Goal: Task Accomplishment & Management: Manage account settings

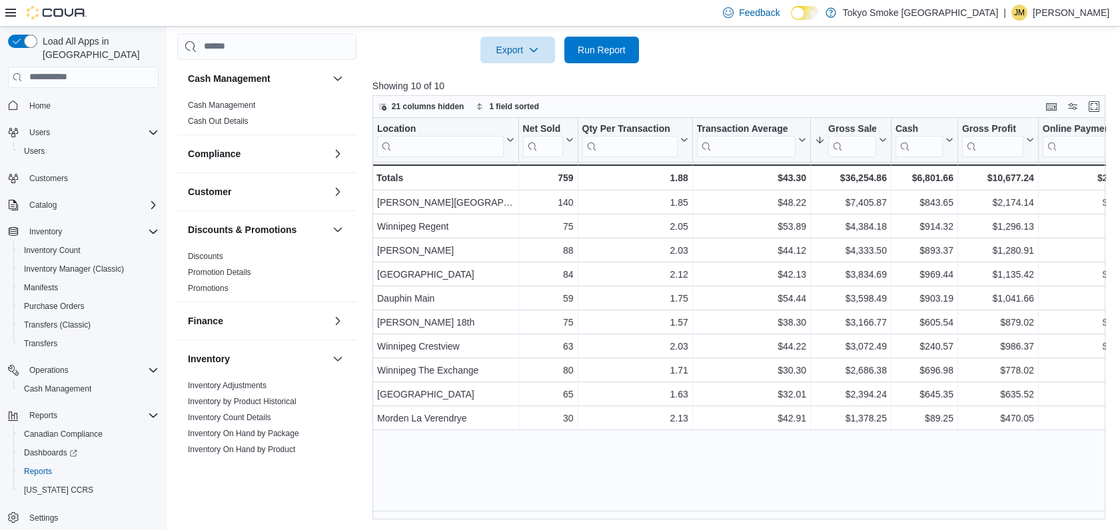
scroll to position [646, 0]
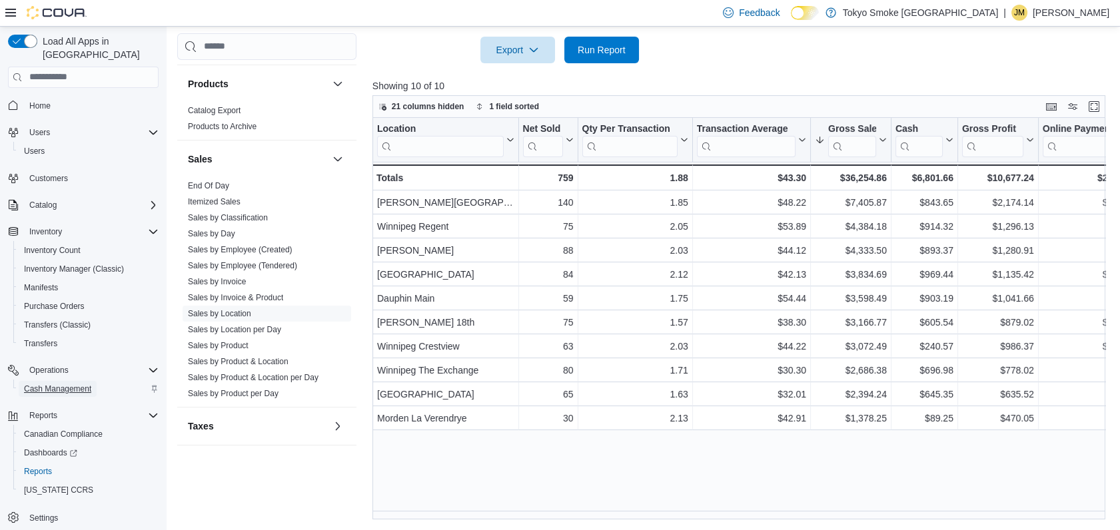
click at [69, 384] on span "Cash Management" at bounding box center [57, 389] width 67 height 11
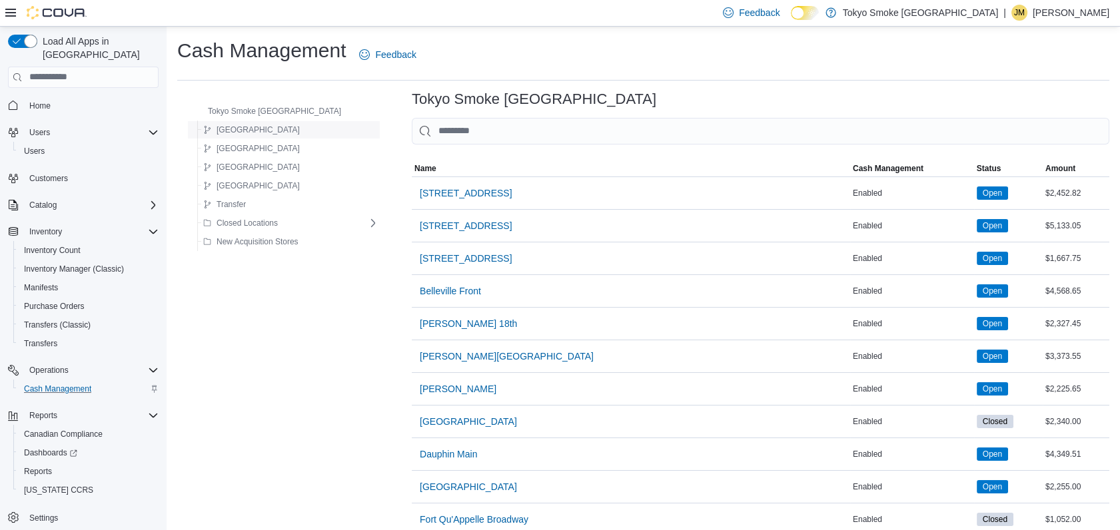
click at [305, 130] on div "Manitoba" at bounding box center [288, 130] width 181 height 16
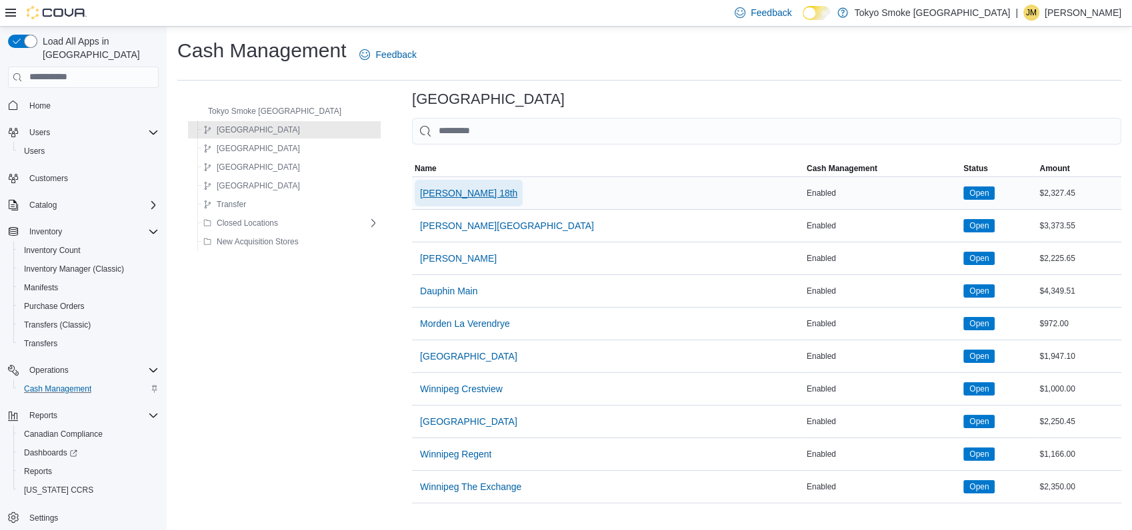
click at [420, 201] on span "[PERSON_NAME] 18th" at bounding box center [468, 193] width 97 height 27
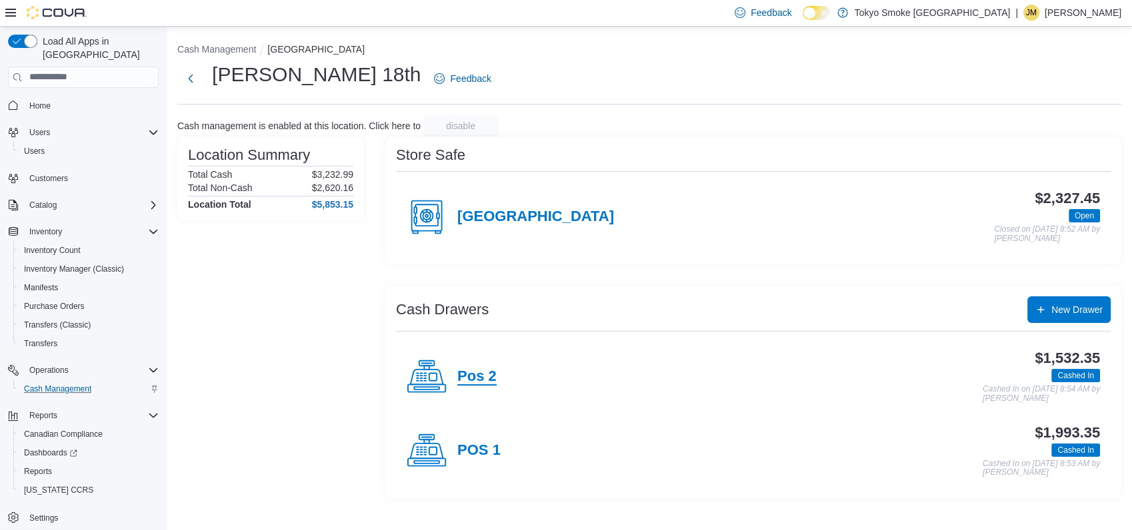
click at [464, 374] on h4 "Pos 2" at bounding box center [476, 377] width 39 height 17
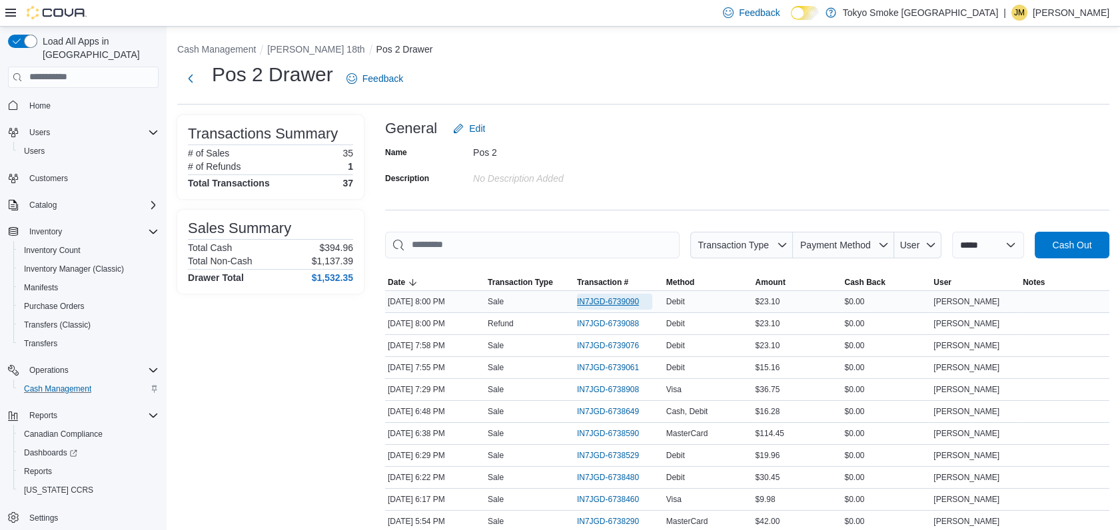
click at [592, 304] on span "IN7JGD-6739090" at bounding box center [608, 302] width 62 height 11
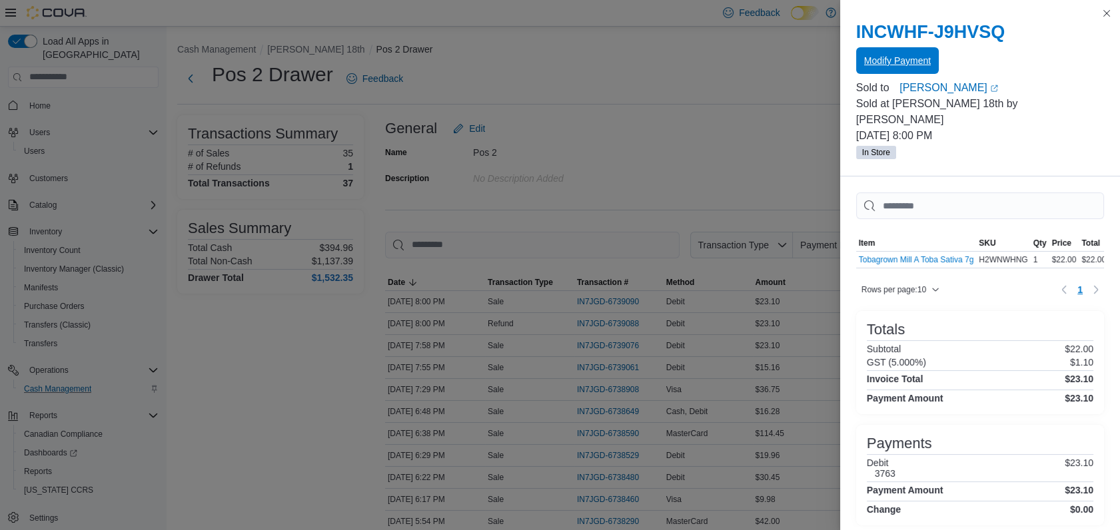
click at [922, 59] on span "Modify Payment" at bounding box center [897, 60] width 67 height 13
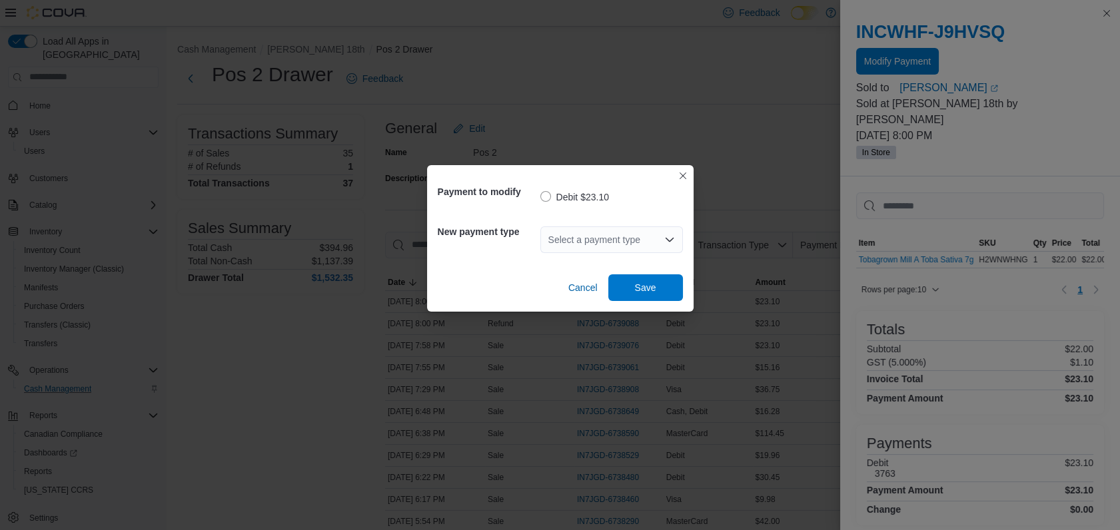
click at [672, 239] on icon "Open list of options" at bounding box center [669, 240] width 8 height 4
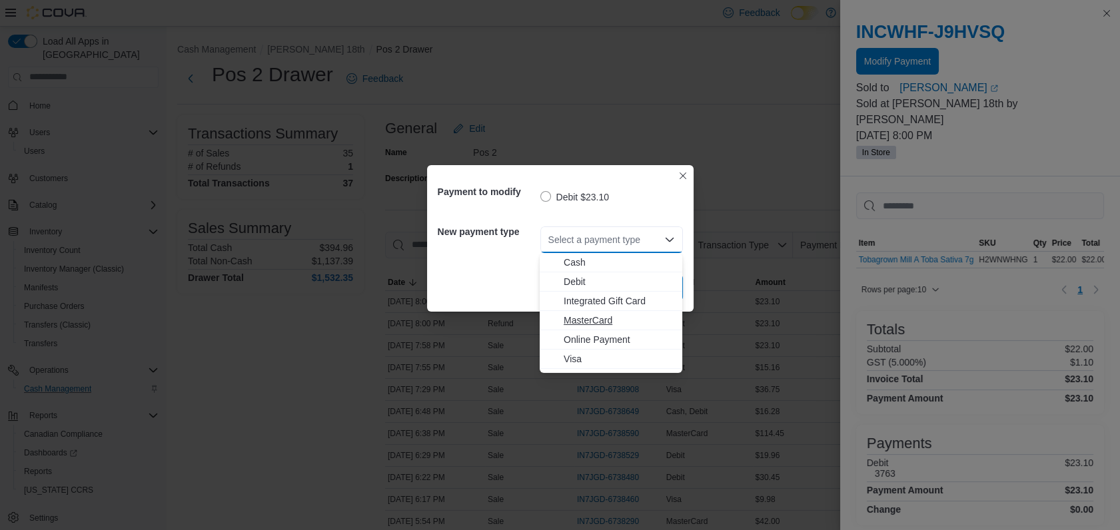
click at [588, 320] on span "MasterCard" at bounding box center [619, 320] width 111 height 13
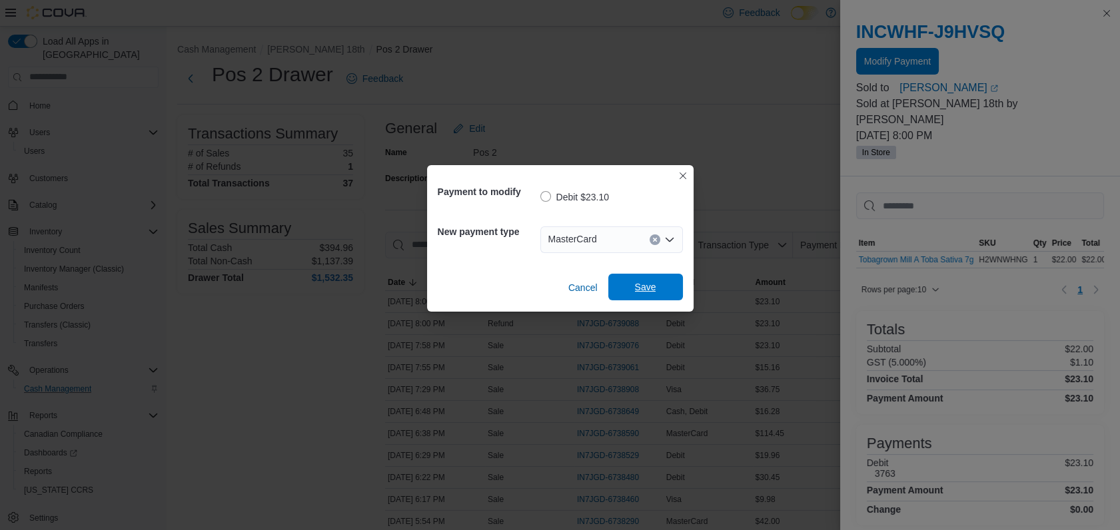
click at [630, 283] on span "Save" at bounding box center [645, 287] width 59 height 27
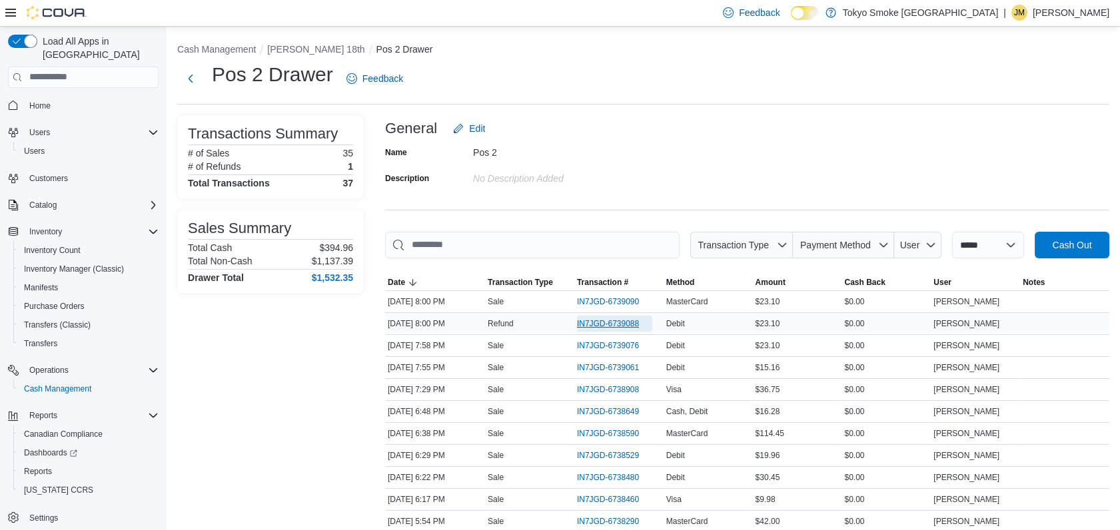
click at [592, 321] on span "IN7JGD-6739088" at bounding box center [608, 324] width 62 height 11
click at [626, 343] on span "IN7JGD-6739076" at bounding box center [608, 346] width 62 height 11
click at [608, 297] on span "IN7JGD-6739090" at bounding box center [608, 302] width 62 height 11
click at [617, 345] on span "IN7JGD-6739076" at bounding box center [608, 346] width 62 height 11
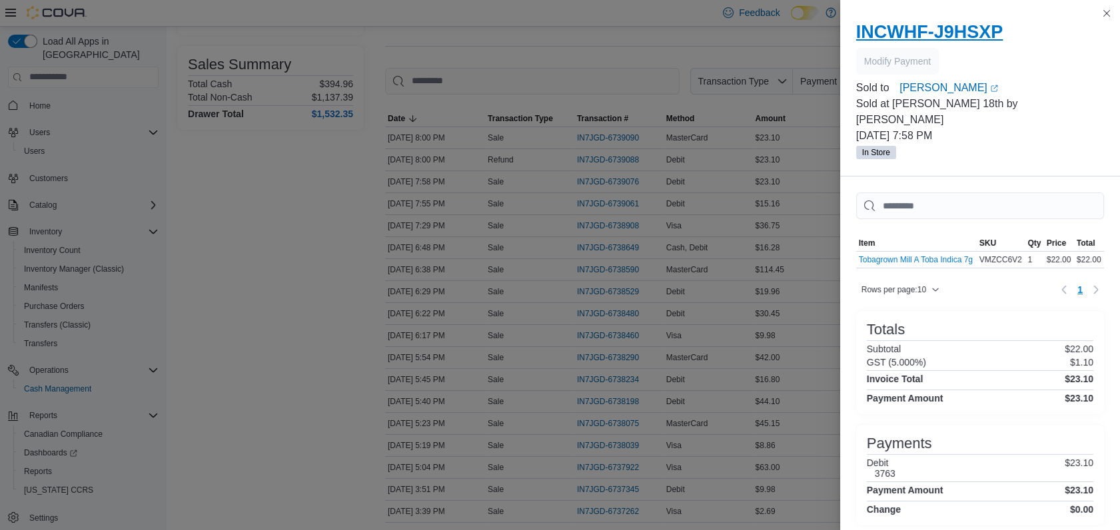
scroll to position [148, 0]
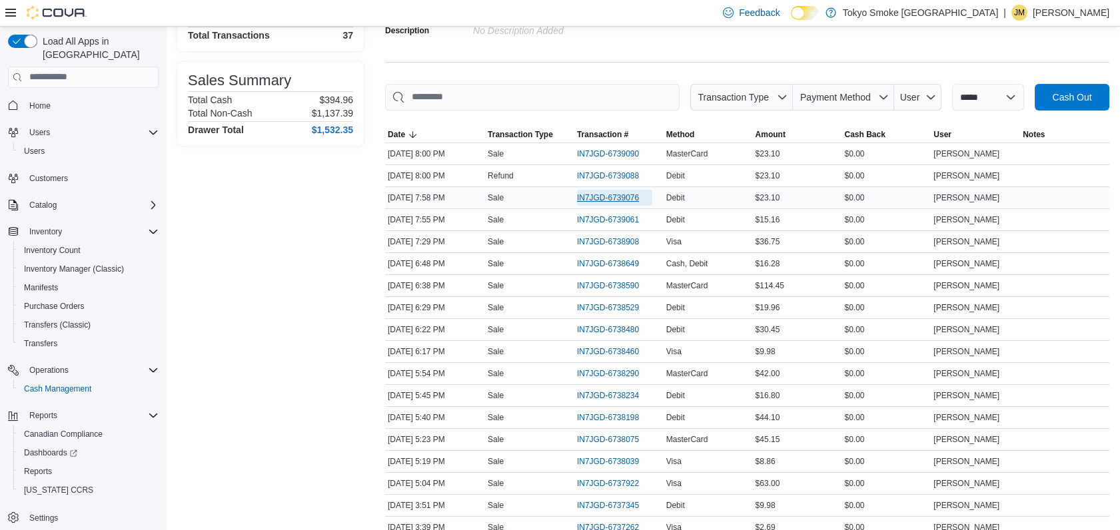
click at [634, 199] on span "IN7JGD-6739076" at bounding box center [608, 198] width 62 height 11
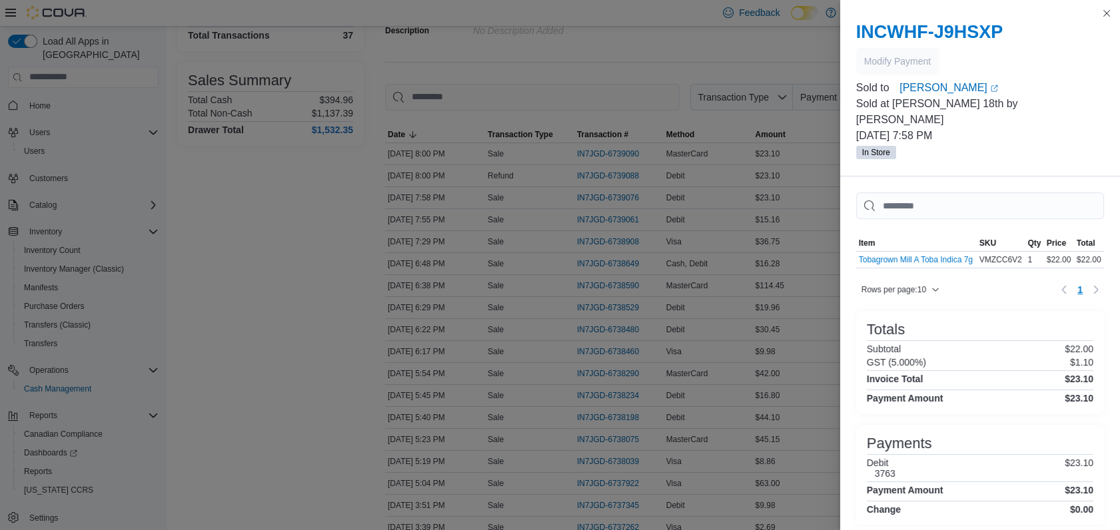
click at [1050, 395] on div "Payment Amount $23.10" at bounding box center [980, 398] width 227 height 11
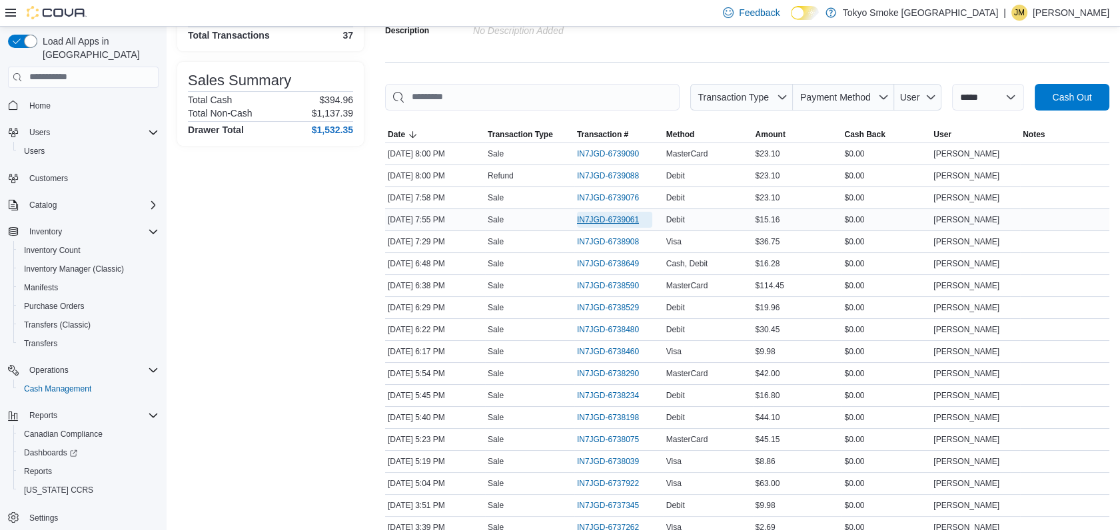
click at [604, 215] on span "IN7JGD-6739061" at bounding box center [608, 220] width 62 height 11
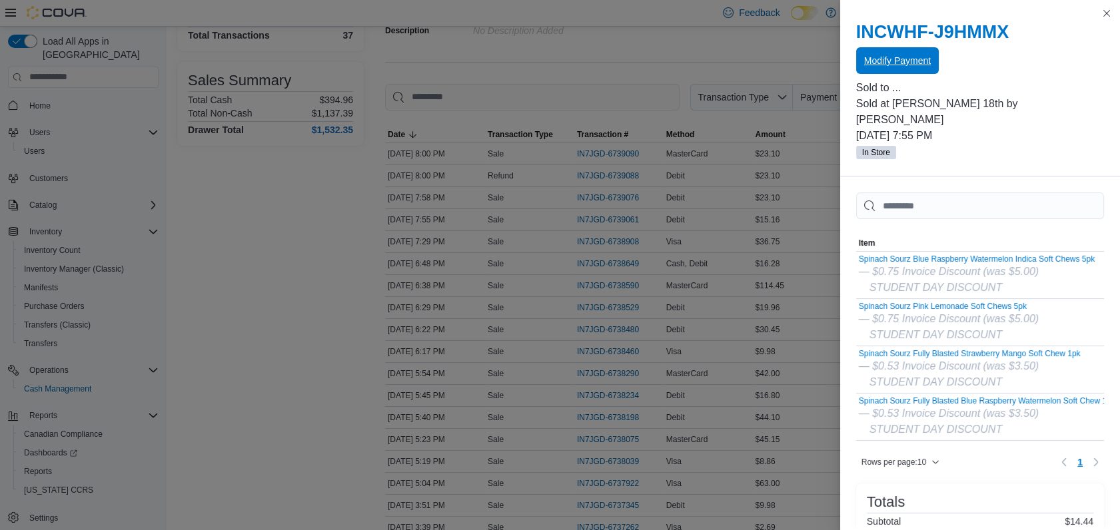
click at [916, 60] on span "Modify Payment" at bounding box center [897, 60] width 67 height 13
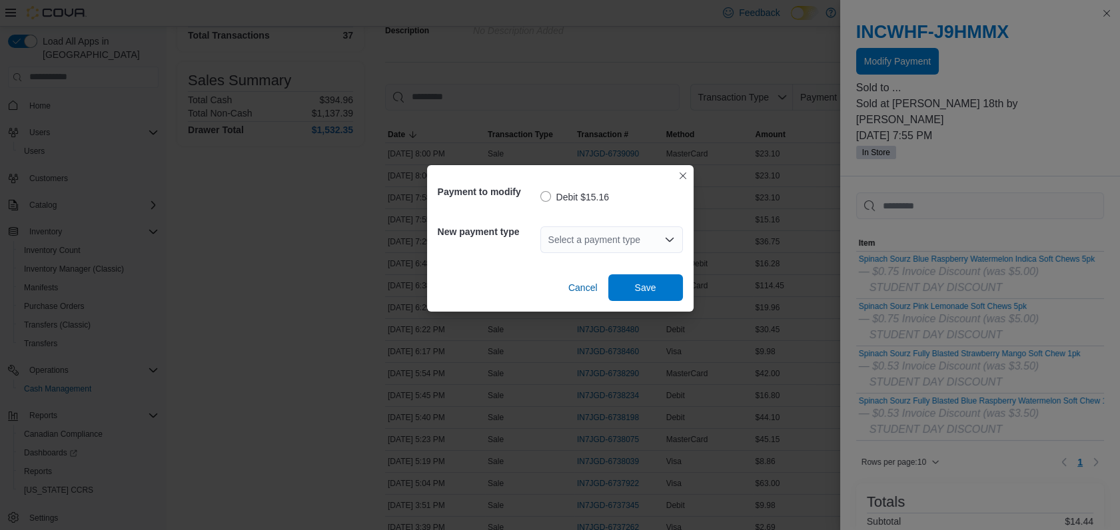
click at [670, 235] on icon "Open list of options" at bounding box center [669, 240] width 11 height 11
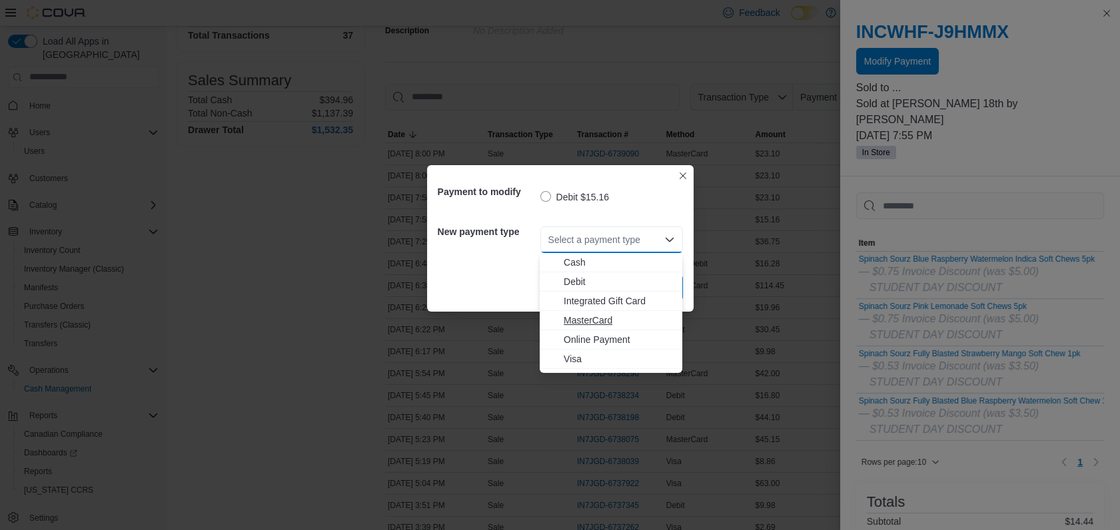
click at [597, 319] on span "MasterCard" at bounding box center [619, 320] width 111 height 13
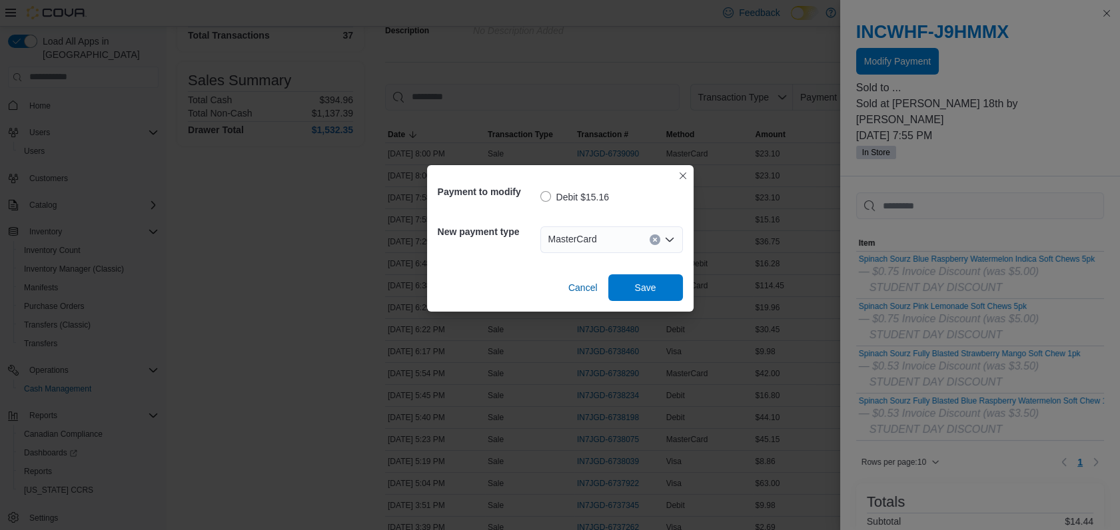
click at [362, 384] on div "Payment to modify Debit $15.16 New payment type MasterCard Combo box. Selected.…" at bounding box center [560, 265] width 1120 height 530
click at [656, 240] on icon "Clear input" at bounding box center [654, 240] width 3 height 3
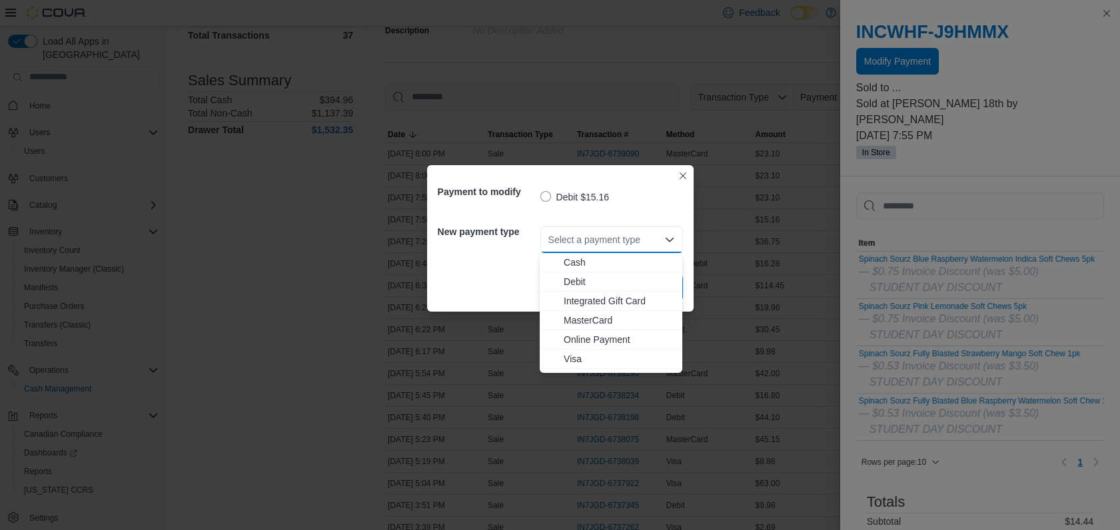
click at [682, 164] on div "Payment to modify Debit $15.16 New payment type Select a payment type Combo box…" at bounding box center [560, 265] width 1120 height 530
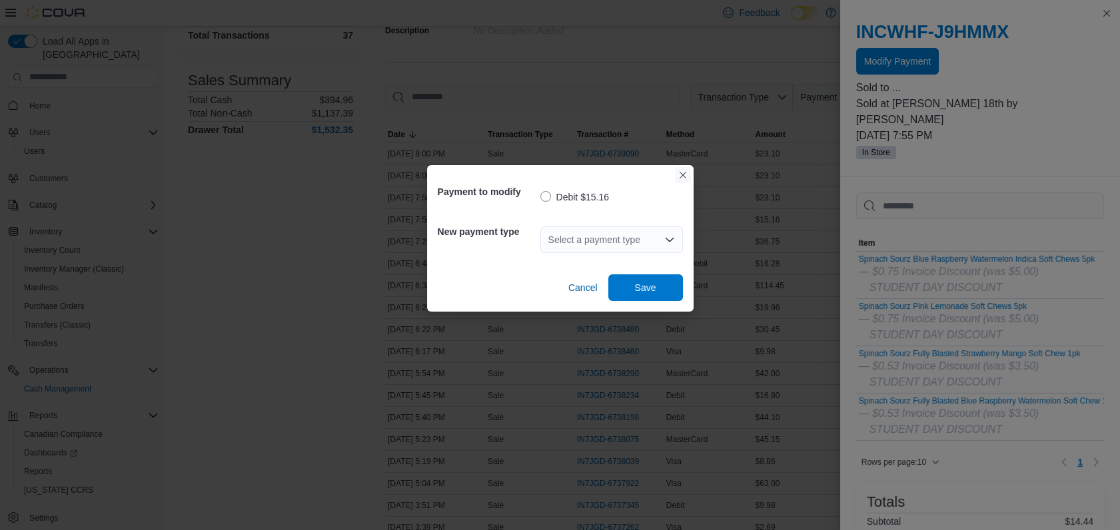
click at [680, 173] on button "Closes this modal window" at bounding box center [683, 175] width 16 height 16
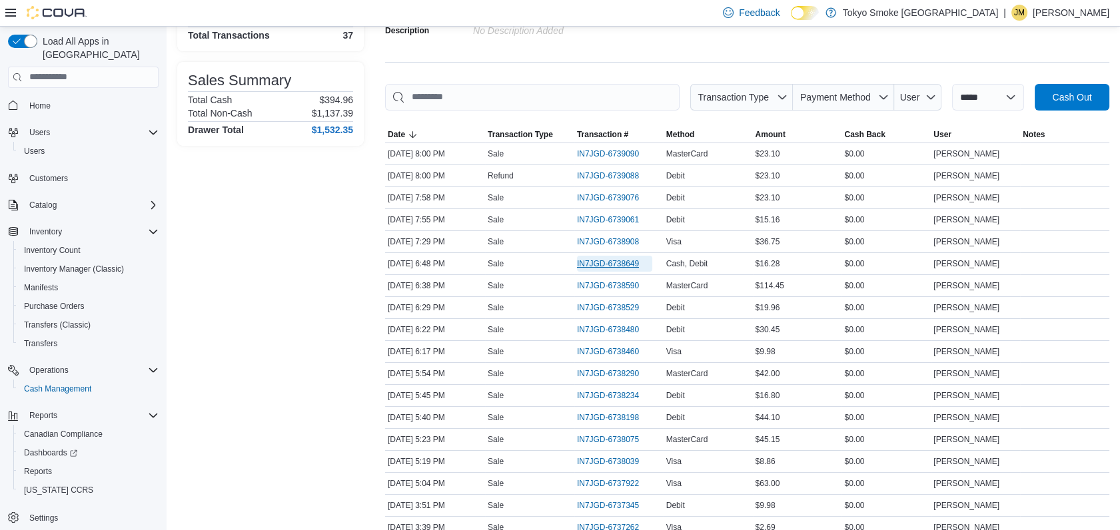
click at [606, 261] on span "IN7JGD-6738649" at bounding box center [608, 264] width 62 height 11
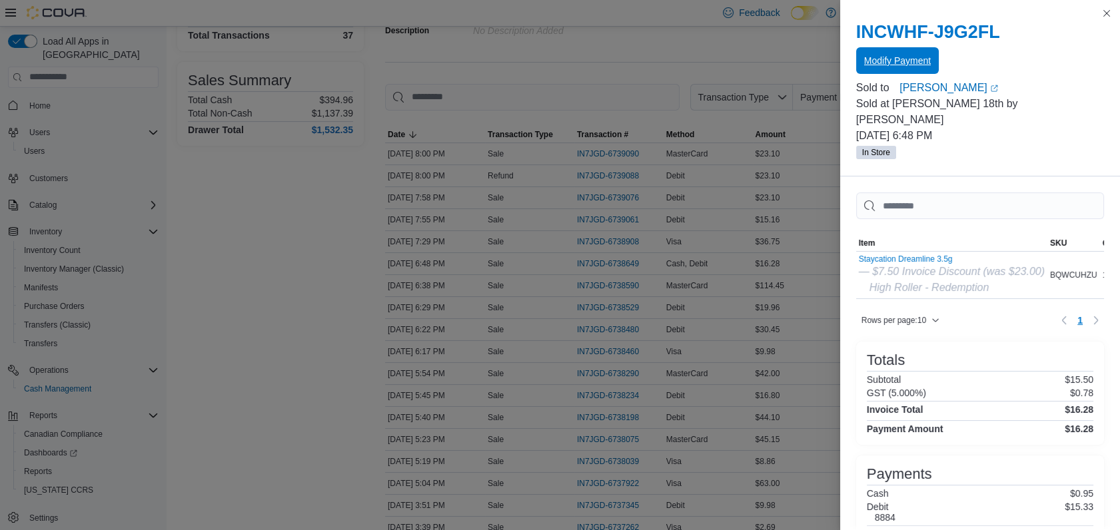
click at [896, 69] on span "Modify Payment" at bounding box center [897, 60] width 67 height 27
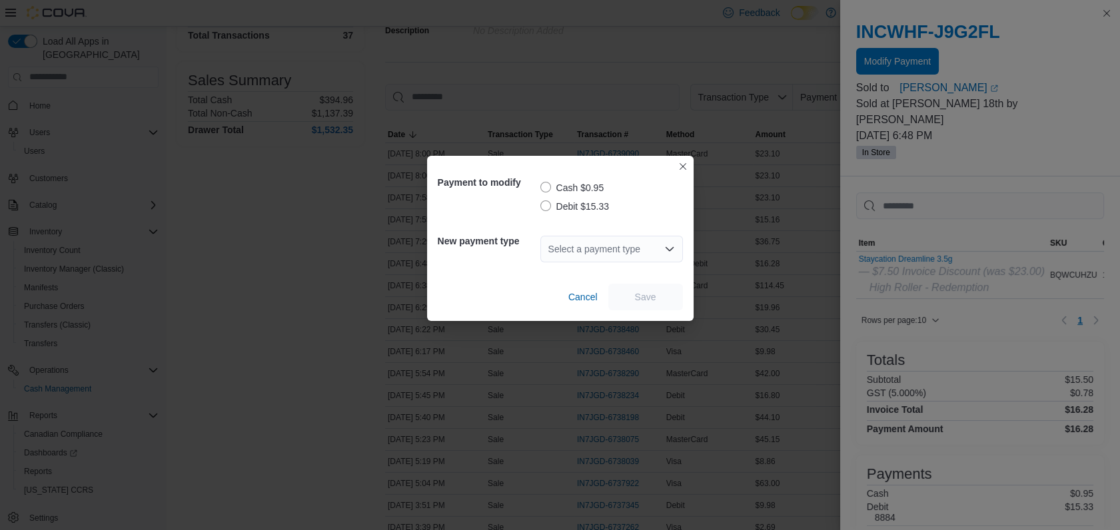
click at [549, 200] on label "Debit $15.33" at bounding box center [574, 207] width 69 height 16
click at [670, 250] on icon "Open list of options" at bounding box center [669, 249] width 8 height 4
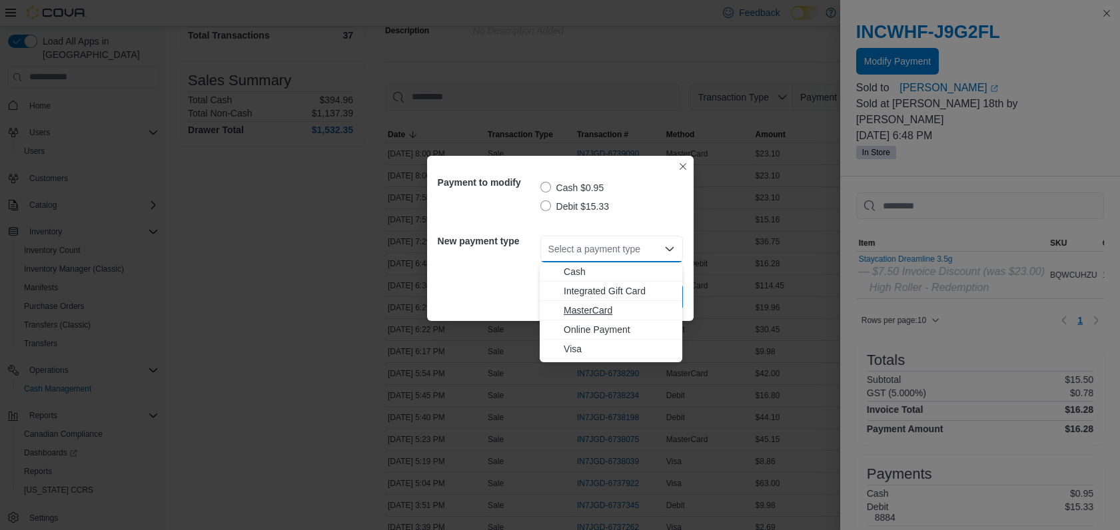
click at [602, 311] on span "MasterCard" at bounding box center [619, 310] width 111 height 13
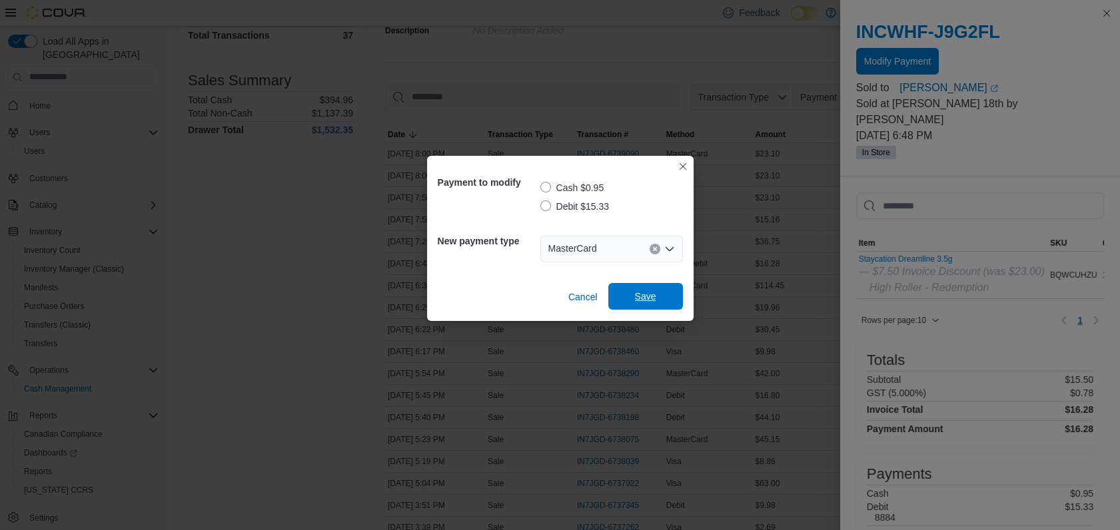
click at [652, 295] on span "Save" at bounding box center [645, 296] width 21 height 13
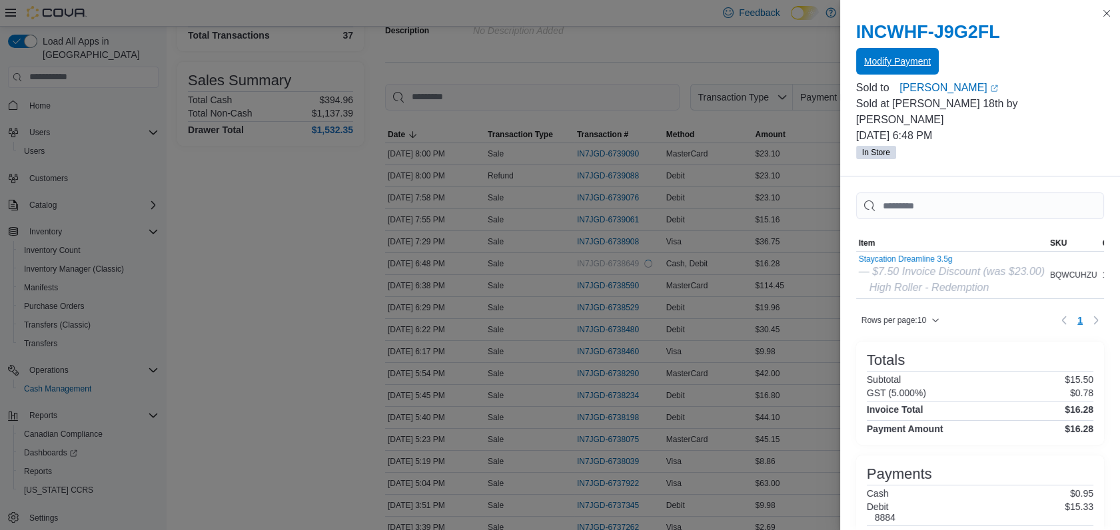
scroll to position [0, 0]
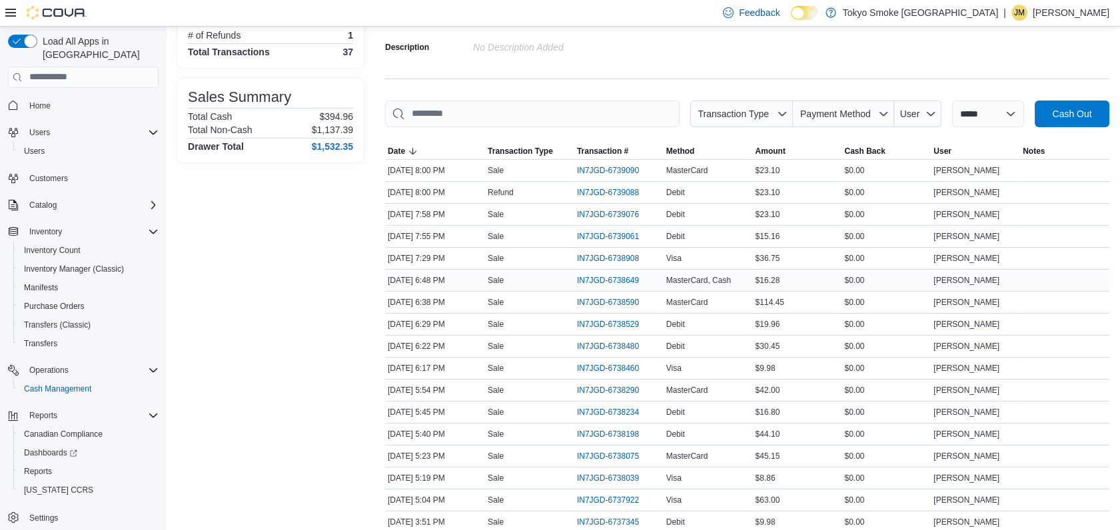
scroll to position [148, 0]
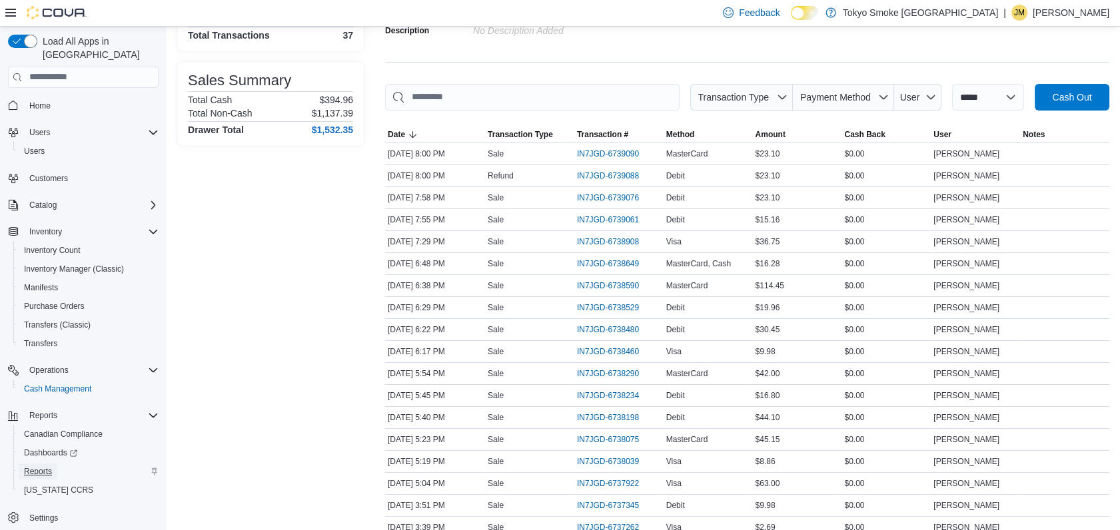
click at [37, 467] on span "Reports" at bounding box center [38, 472] width 28 height 11
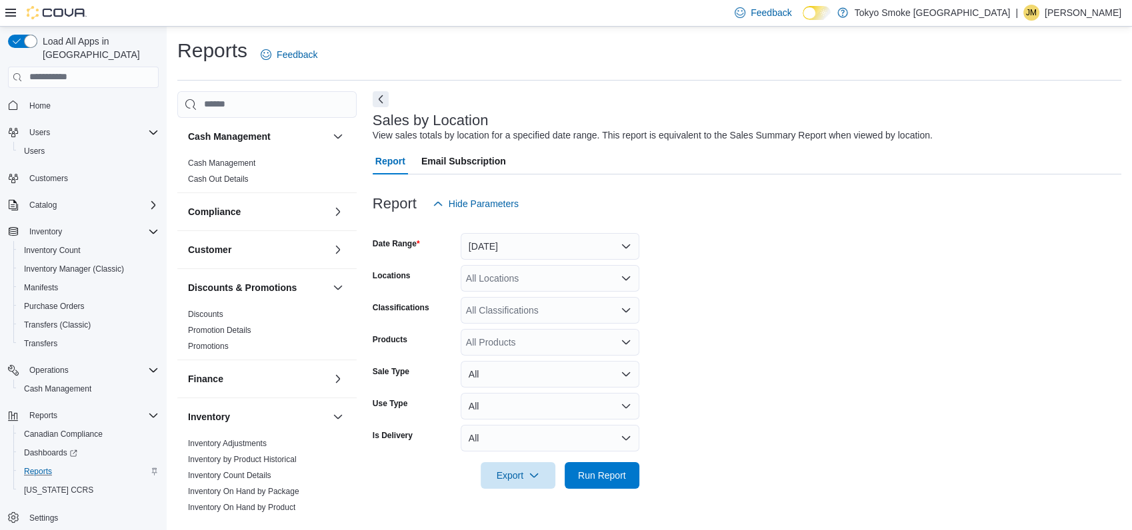
click at [854, 307] on form "Date Range Yesterday Locations All Locations Classifications All Classification…" at bounding box center [747, 353] width 748 height 272
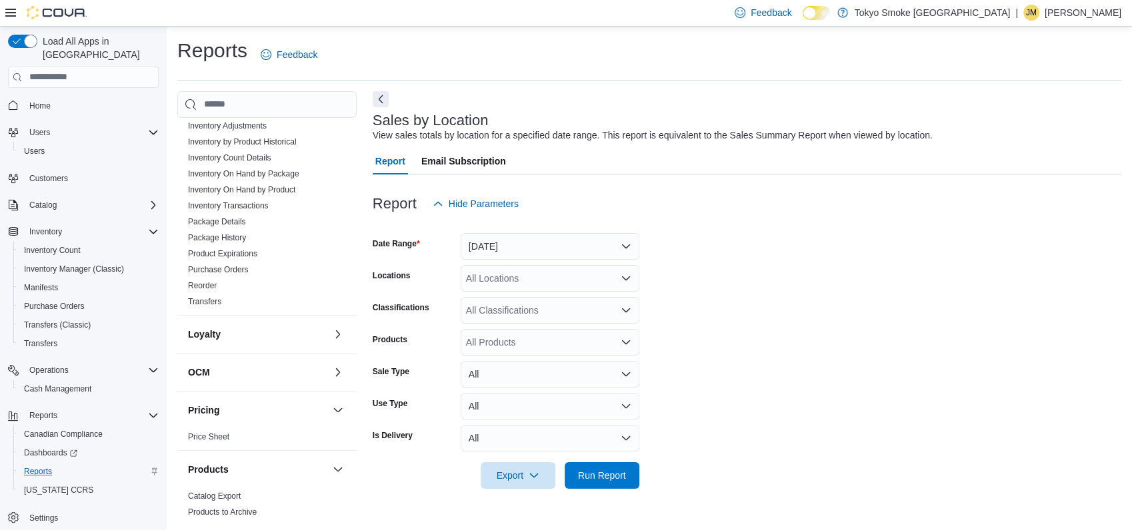
click at [341, 336] on div "Loyalty" at bounding box center [266, 334] width 179 height 37
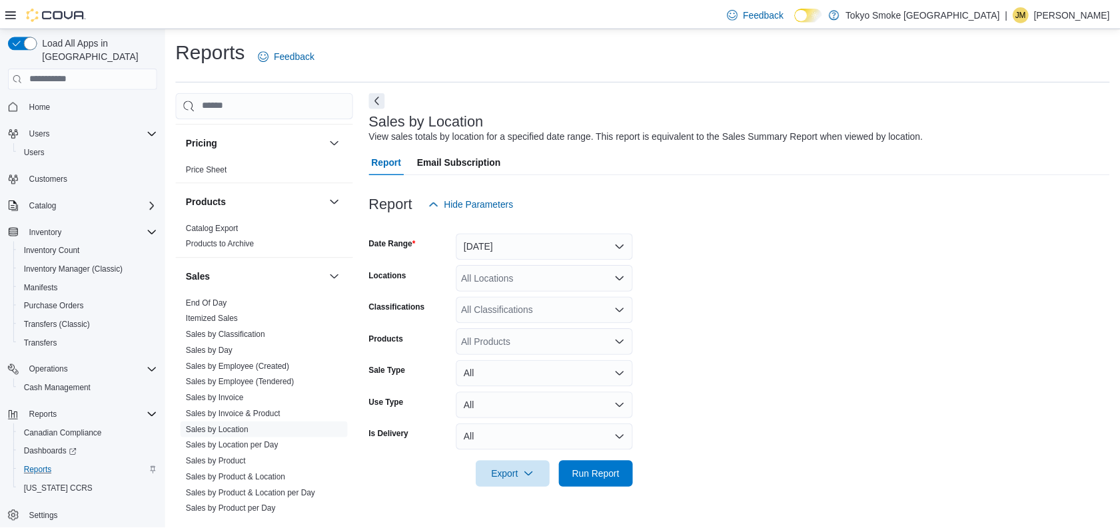
scroll to position [598, 0]
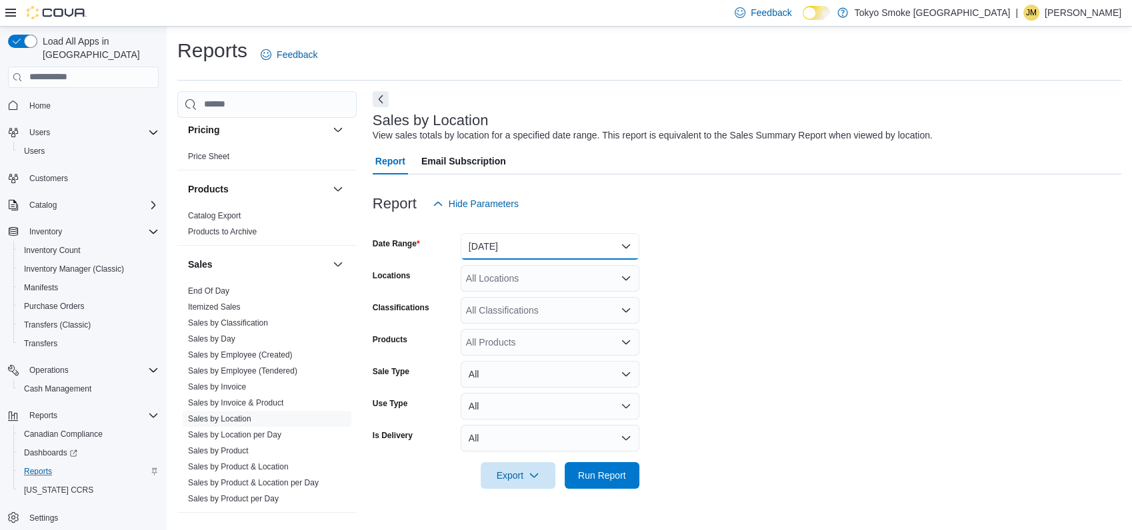
click at [626, 245] on button "Yesterday" at bounding box center [550, 246] width 179 height 27
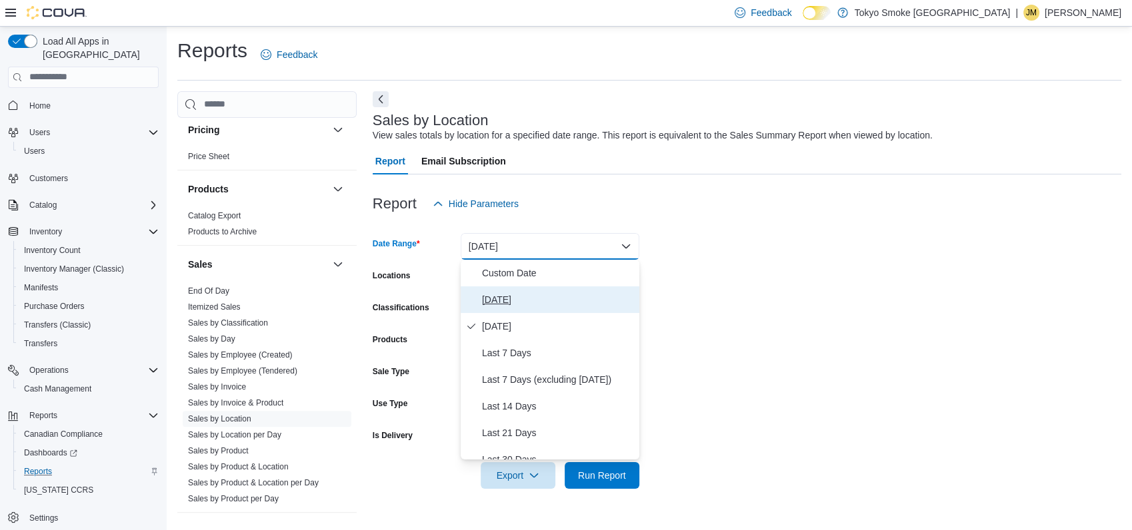
click at [507, 296] on span "Today" at bounding box center [558, 300] width 152 height 16
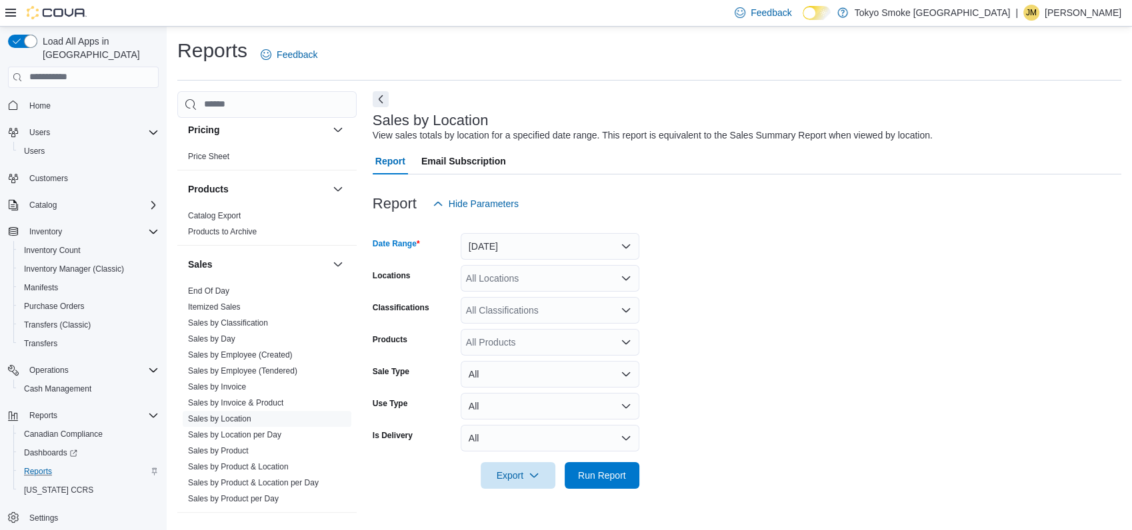
click at [626, 277] on icon "Open list of options" at bounding box center [625, 278] width 11 height 11
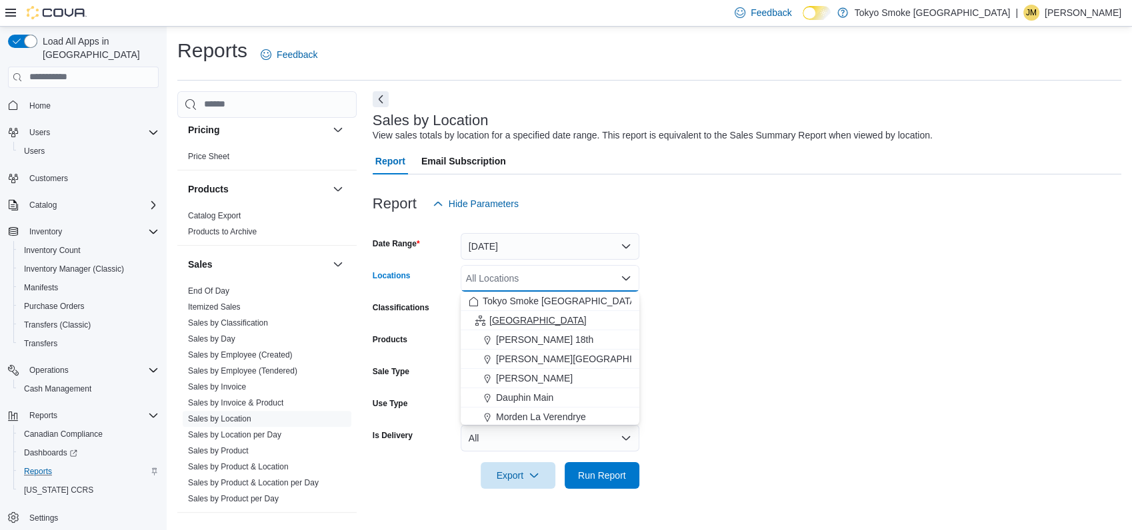
click at [496, 314] on span "Manitoba" at bounding box center [537, 320] width 97 height 13
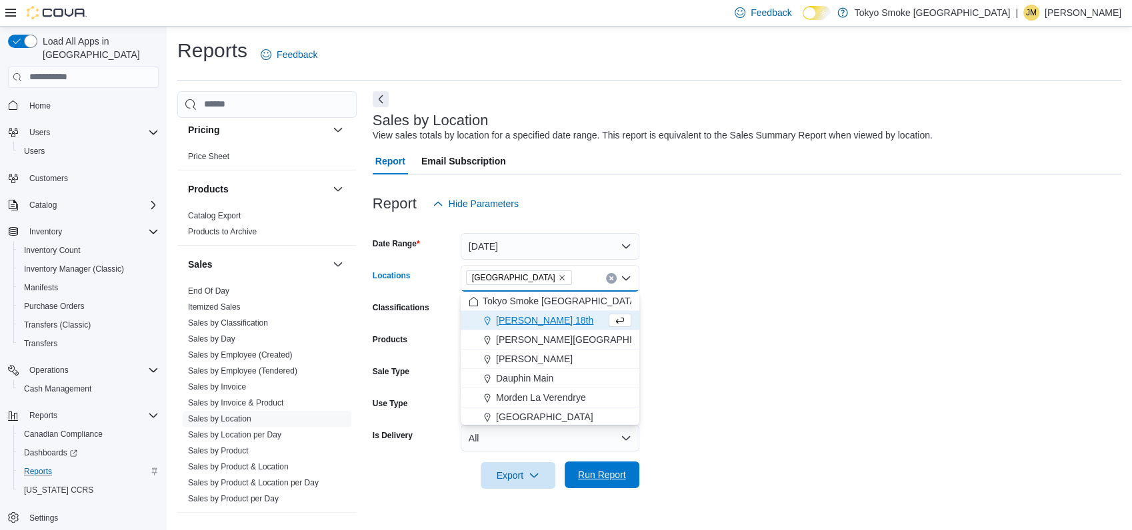
click at [609, 471] on span "Run Report" at bounding box center [602, 475] width 48 height 13
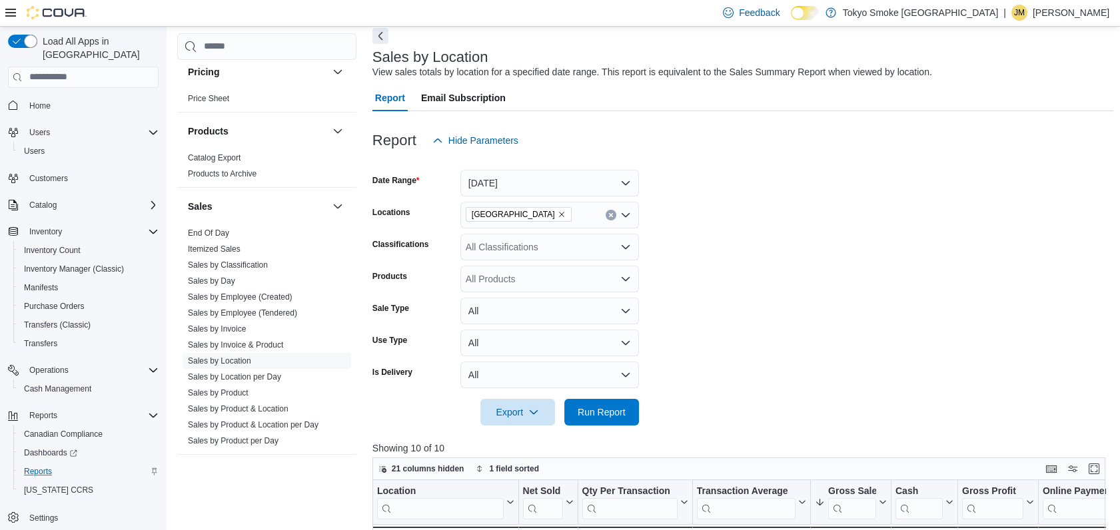
scroll to position [148, 0]
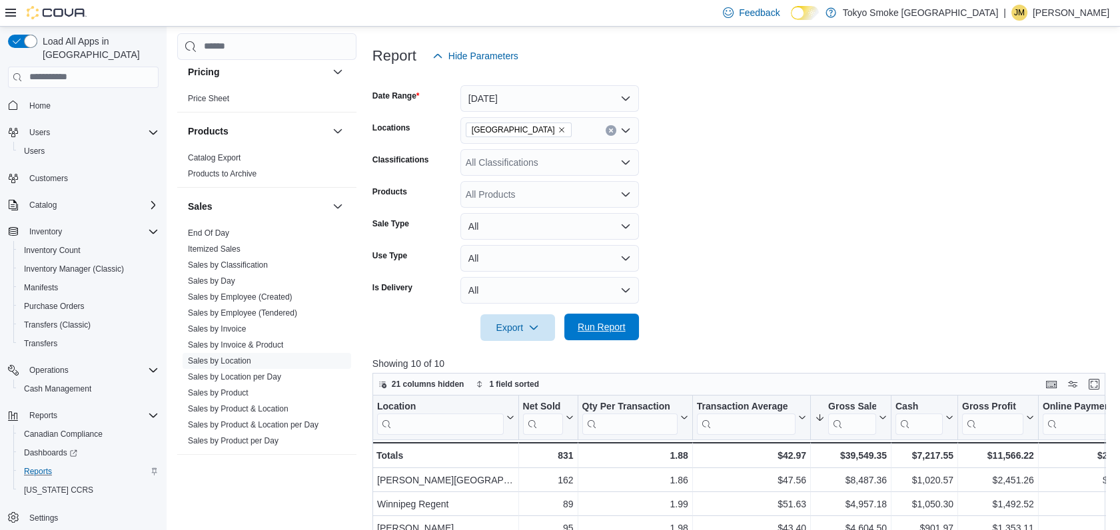
click at [615, 337] on span "Run Report" at bounding box center [601, 327] width 59 height 27
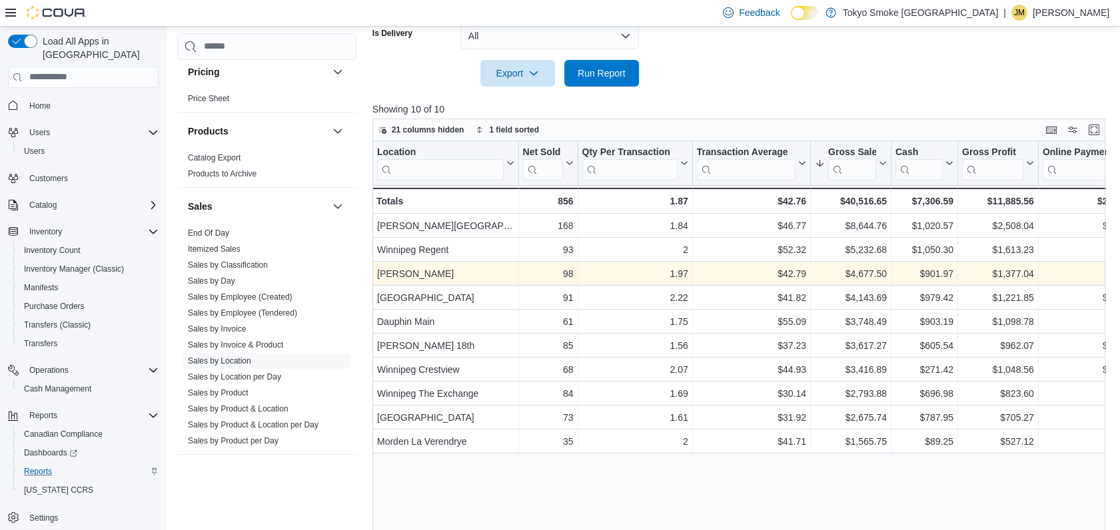
scroll to position [426, 0]
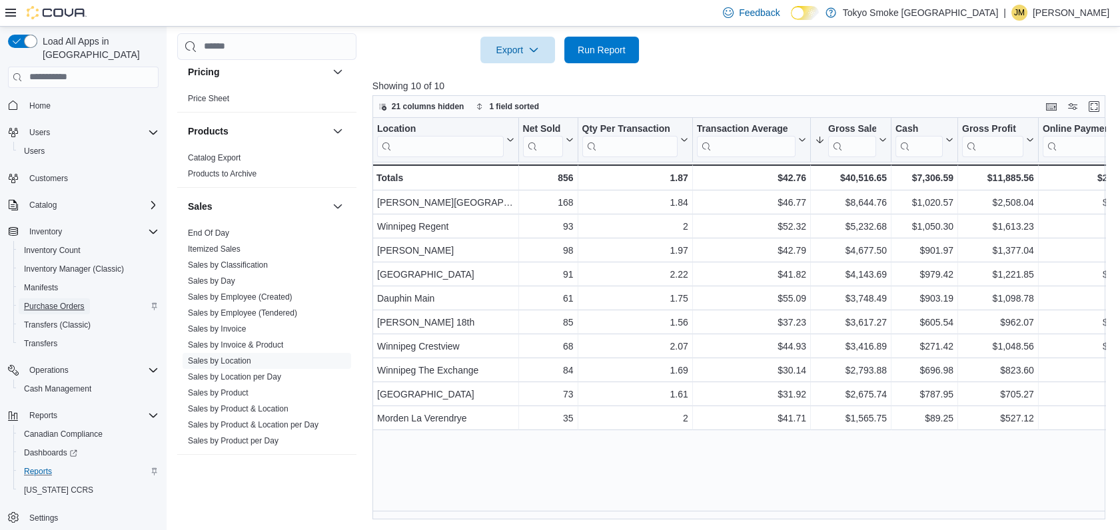
click at [67, 301] on span "Purchase Orders" at bounding box center [54, 306] width 61 height 11
